Goal: Transaction & Acquisition: Purchase product/service

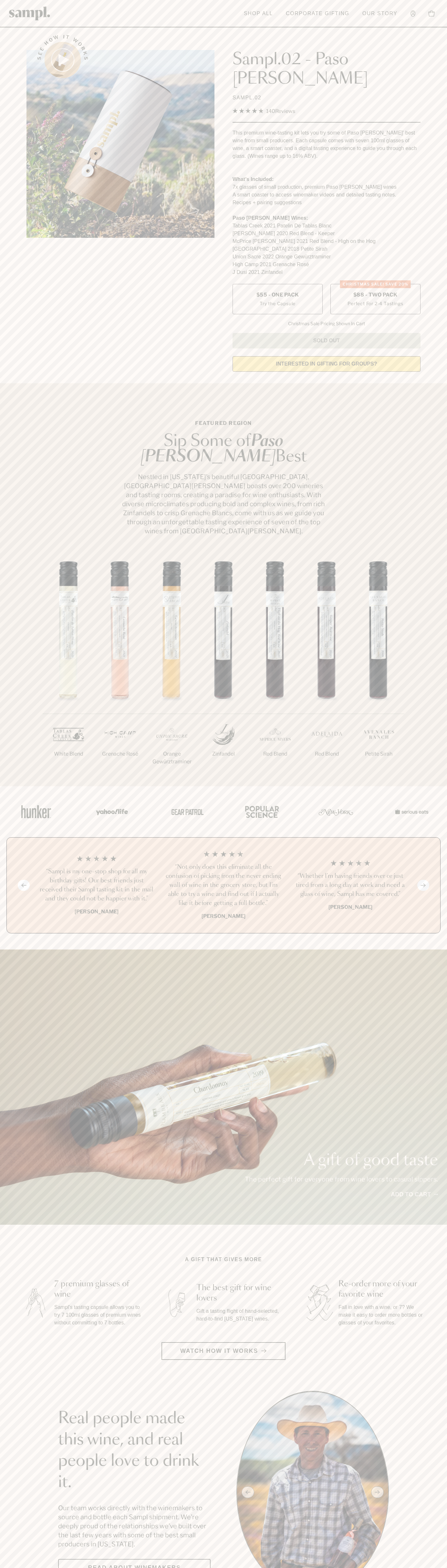
click at [375, 292] on span "$88 - Two Pack" at bounding box center [375, 295] width 44 height 7
click at [422, 15] on header "Toggle navigation menu Shop All Corporate Gifting Our Story Account Story Shop …" at bounding box center [224, 13] width 447 height 27
click at [423, 798] on img at bounding box center [410, 812] width 39 height 28
click at [144, 1567] on html "Skip to main content Toggle navigation menu Shop All Corporate Gifting Our Stor…" at bounding box center [224, 1582] width 447 height 3164
click at [24, 262] on div "See how it works Sampl.02 - Paso Robles SAMPL.02 4.9 Rated 4.9 out of 5 stars 1…" at bounding box center [224, 201] width 406 height 351
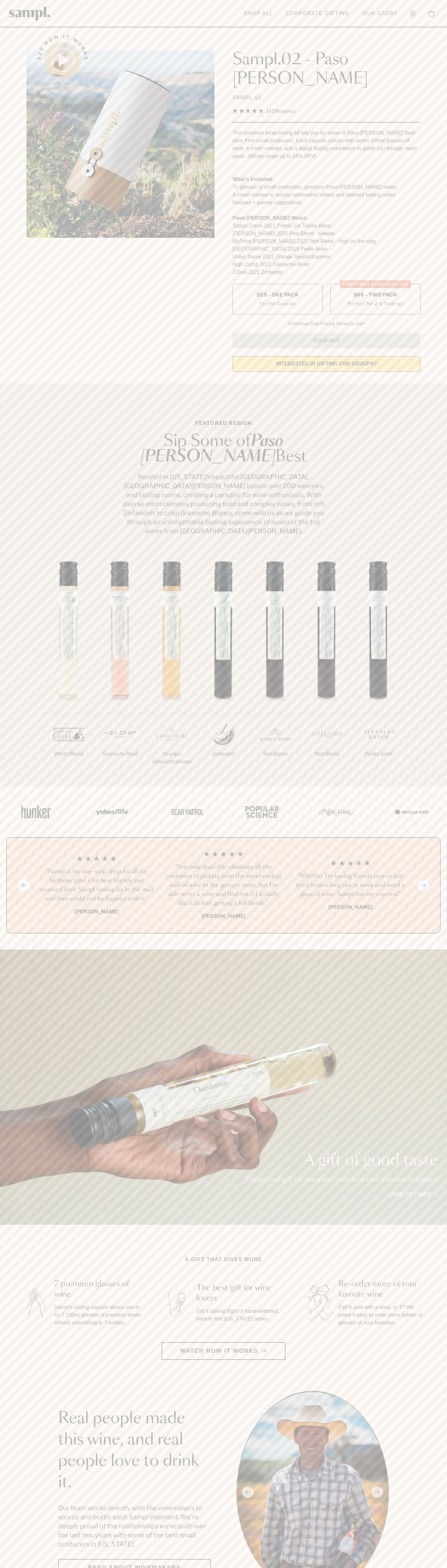
click at [375, 284] on label "CHRISTMAS SALE! Save 20% $88 - Two Pack Perfect For 2-4 Tastings" at bounding box center [375, 299] width 90 height 30
